Goal: Check status: Check status

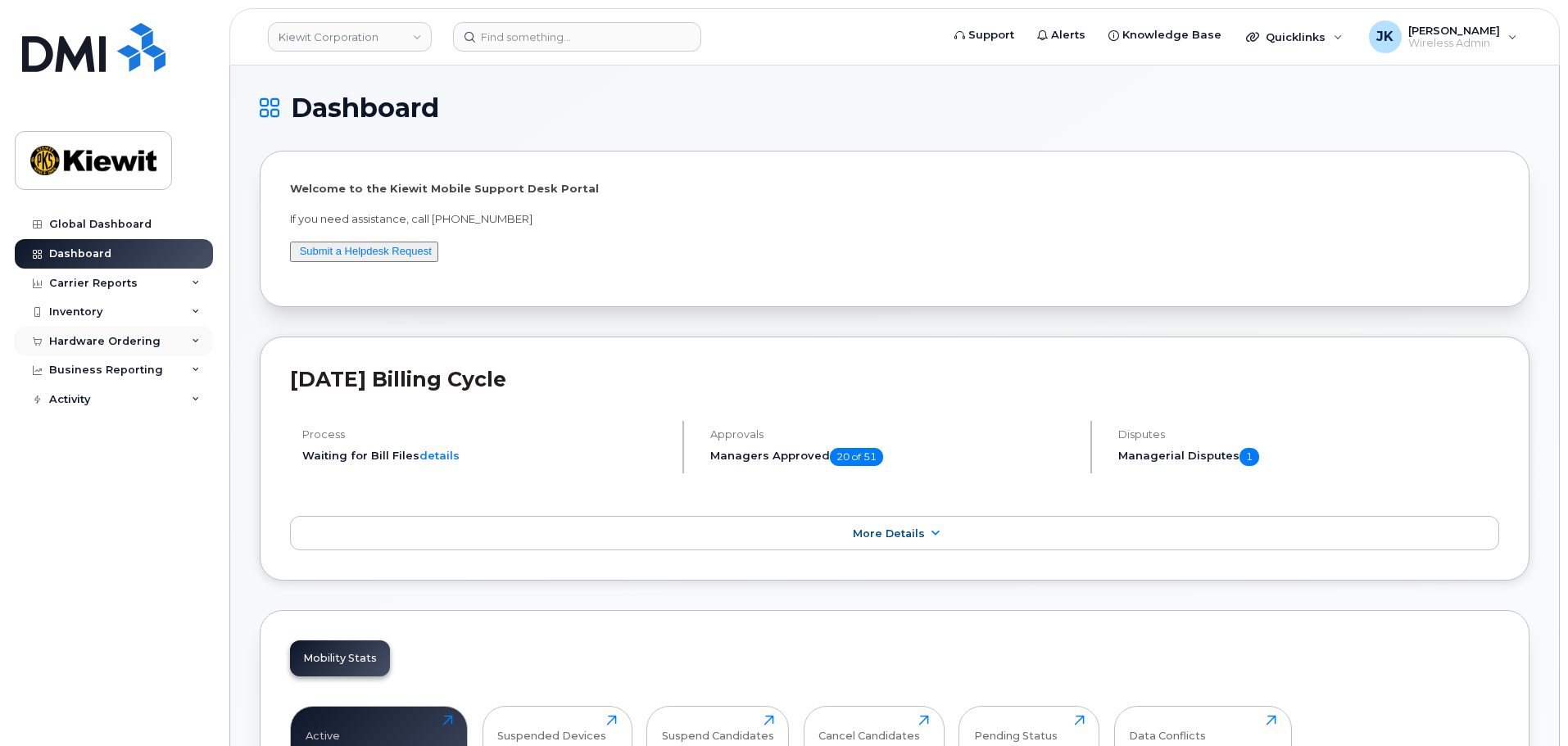
click at [74, 338] on div "Hardware Ordering" at bounding box center [105, 341] width 112 height 13
click at [119, 405] on link "Orders" at bounding box center [129, 403] width 170 height 31
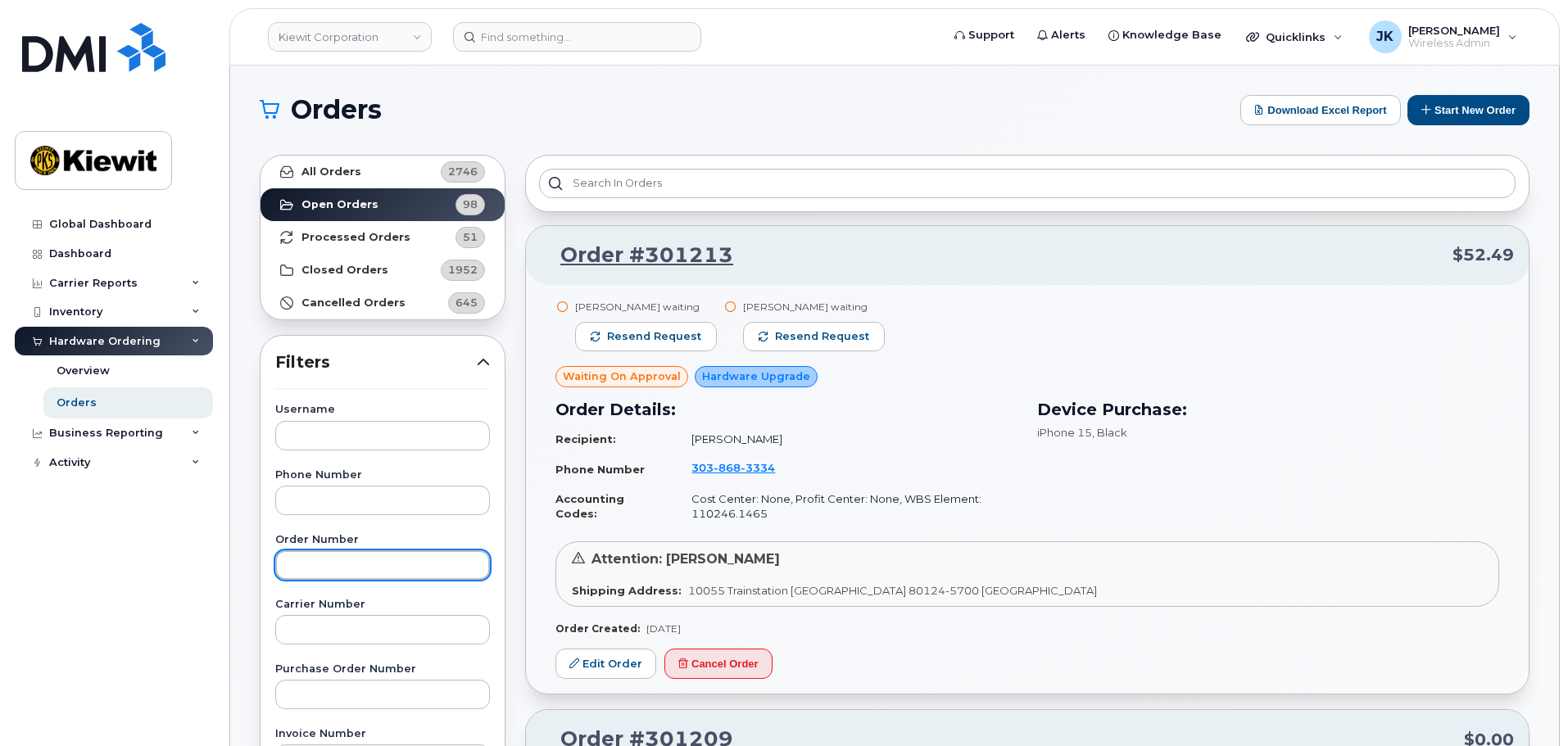
click at [415, 564] on input "text" at bounding box center [383, 565] width 214 height 29
type input "301209"
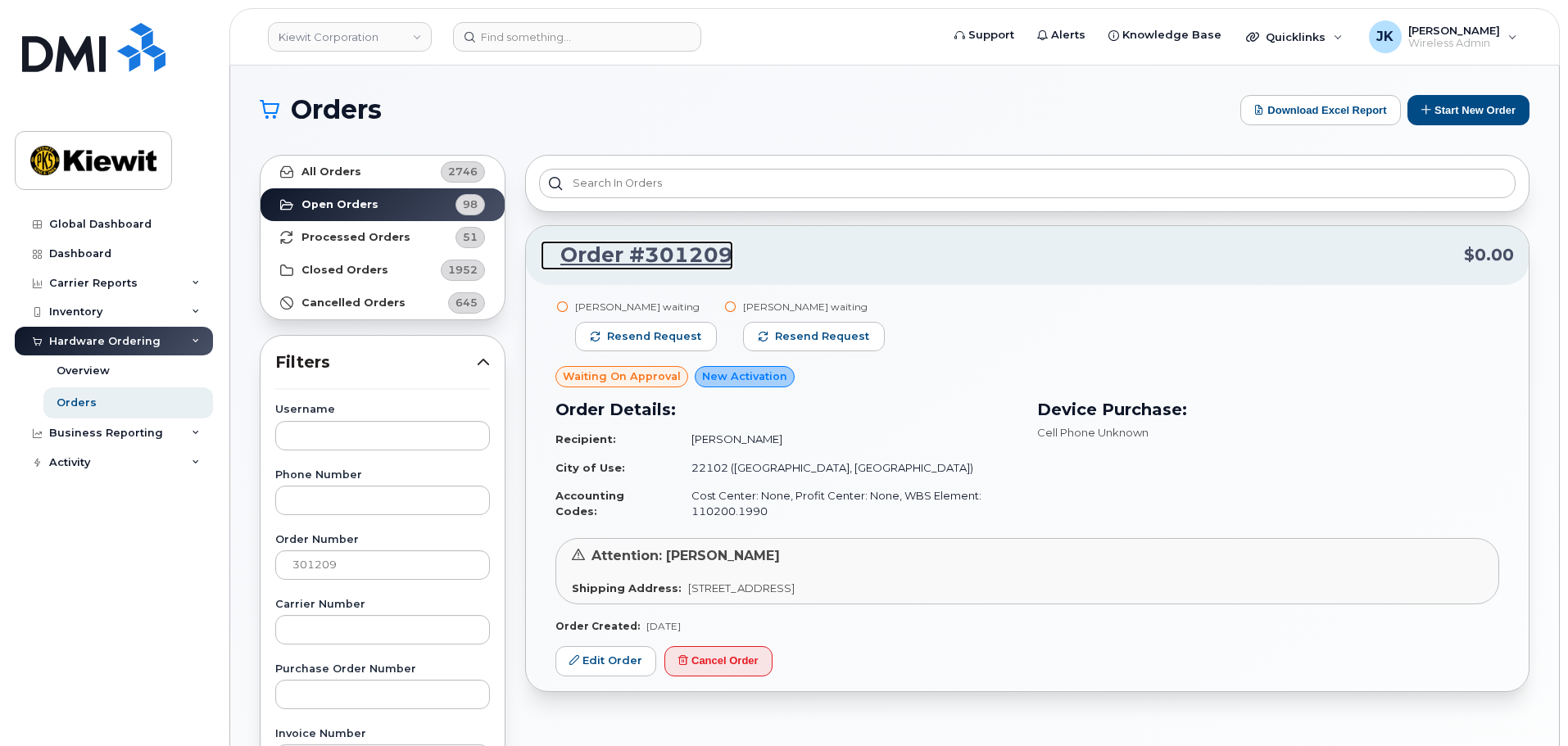
click at [653, 259] on link "Order #301209" at bounding box center [636, 256] width 192 height 29
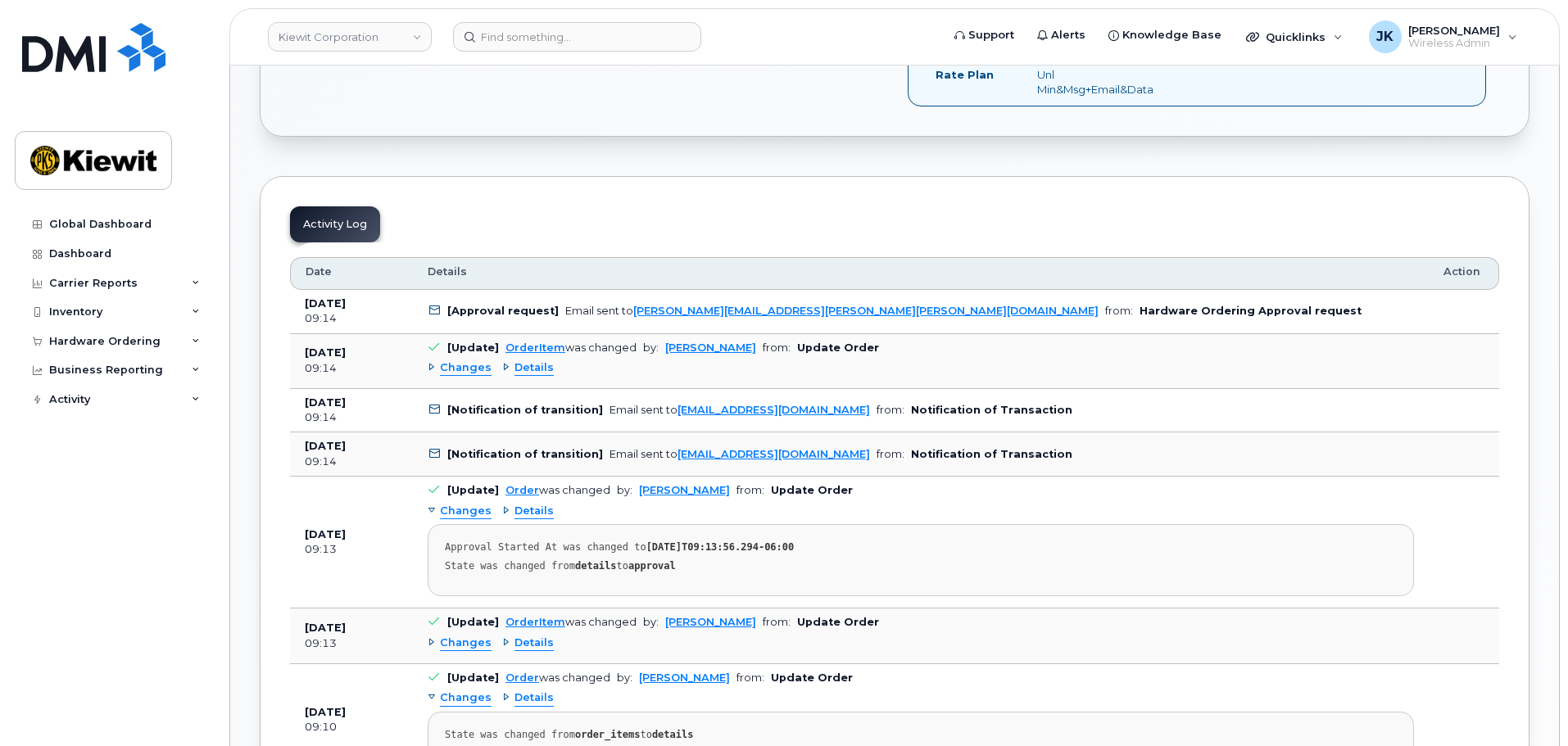
scroll to position [737, 0]
